Goal: Information Seeking & Learning: Learn about a topic

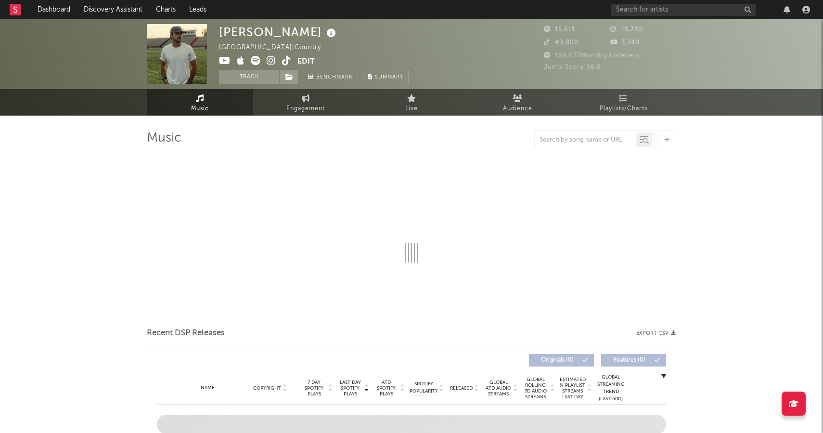
click at [5, 2] on nav "Dashboard Discovery Assistant Charts Leads" at bounding box center [411, 9] width 823 height 19
click at [11, 7] on rect at bounding box center [16, 10] width 12 height 12
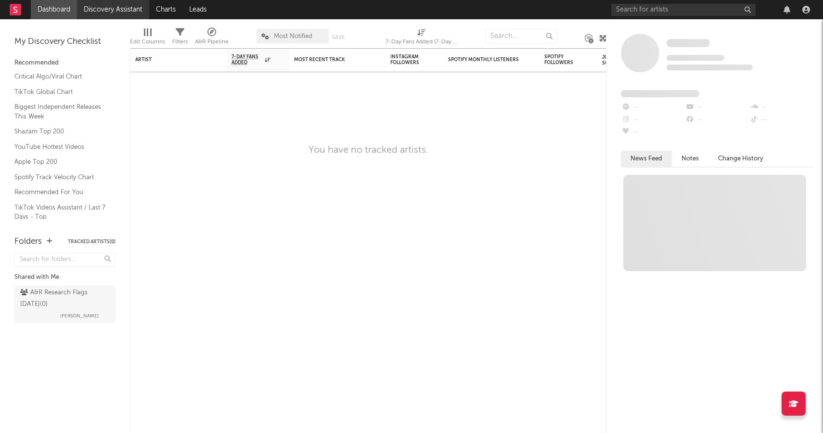
click at [108, 11] on link "Discovery Assistant" at bounding box center [113, 9] width 72 height 19
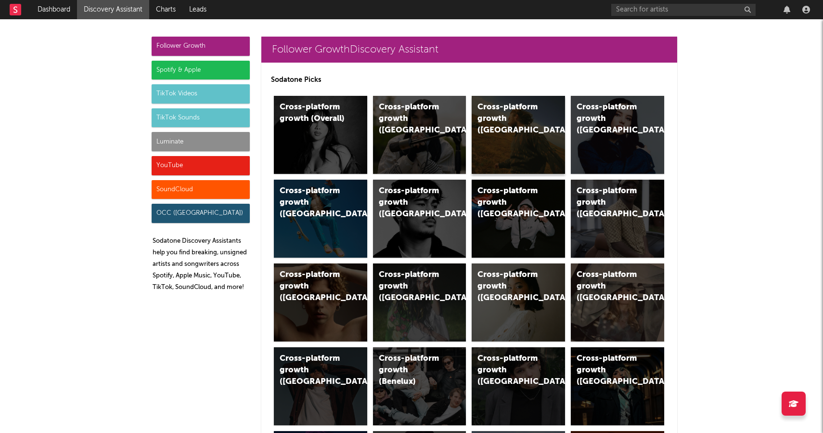
click at [505, 114] on div "Cross-platform growth ([GEOGRAPHIC_DATA])" at bounding box center [510, 119] width 65 height 35
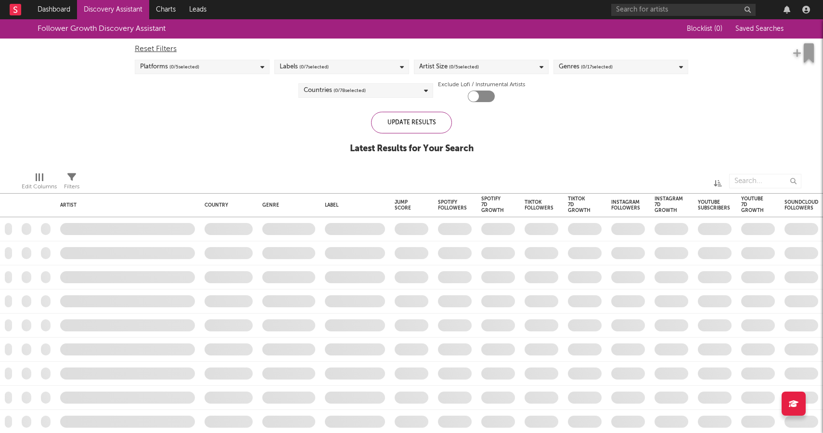
checkbox input "true"
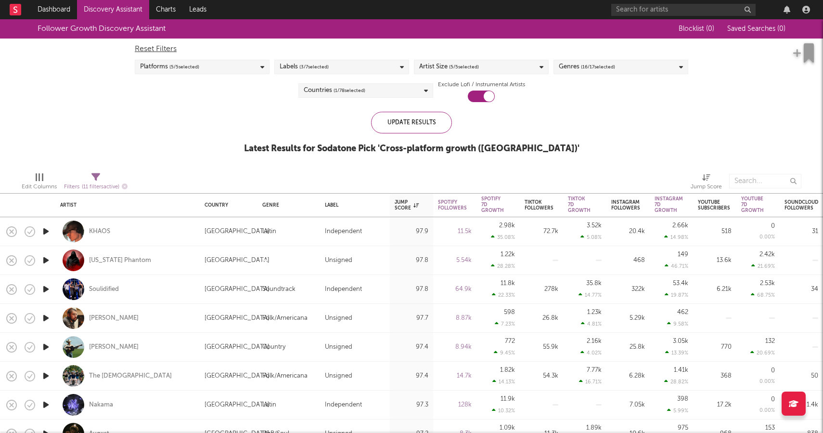
drag, startPoint x: 462, startPoint y: 63, endPoint x: 460, endPoint y: 51, distance: 12.3
click at [460, 51] on div "Reset Filters Platforms ( 5 / 5 selected) Labels ( 3 / 7 selected) Artist Size …" at bounding box center [411, 71] width 563 height 64
click at [340, 91] on span "( 1 / 78 selected)" at bounding box center [350, 91] width 32 height 12
click at [245, 128] on div "Follower Growth Discovery Assistant Blocklist ( 0 ) Saved Searches ( 0 ) Reset …" at bounding box center [411, 91] width 823 height 145
click at [646, 65] on div "Genres ( 16 / 17 selected)" at bounding box center [621, 67] width 135 height 14
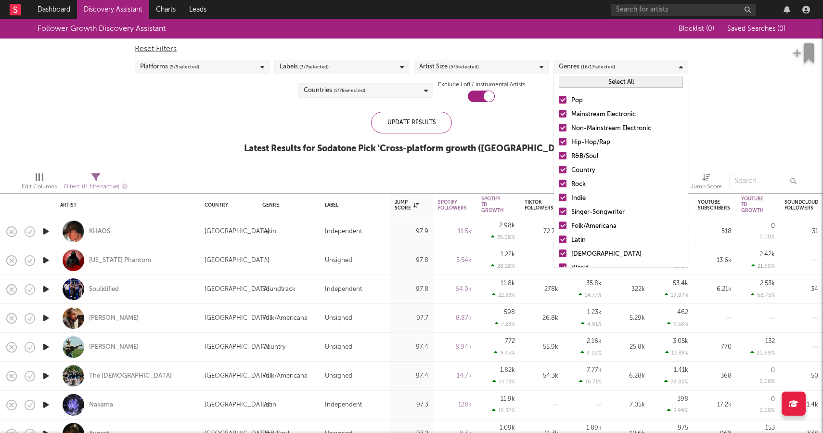
click at [521, 117] on div "Update Results Latest Results for Sodatone Pick ' Cross-platform growth ([GEOGR…" at bounding box center [412, 138] width 336 height 52
